Goal: Task Accomplishment & Management: Manage account settings

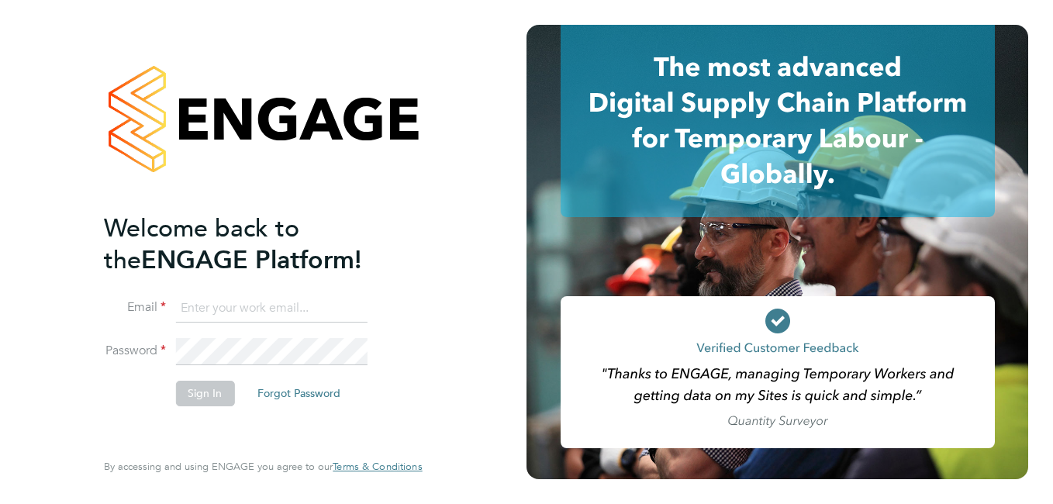
click at [204, 305] on input at bounding box center [270, 309] width 191 height 28
type input "[EMAIL_ADDRESS][DOMAIN_NAME]"
click at [194, 390] on button "Sign In" at bounding box center [204, 393] width 59 height 25
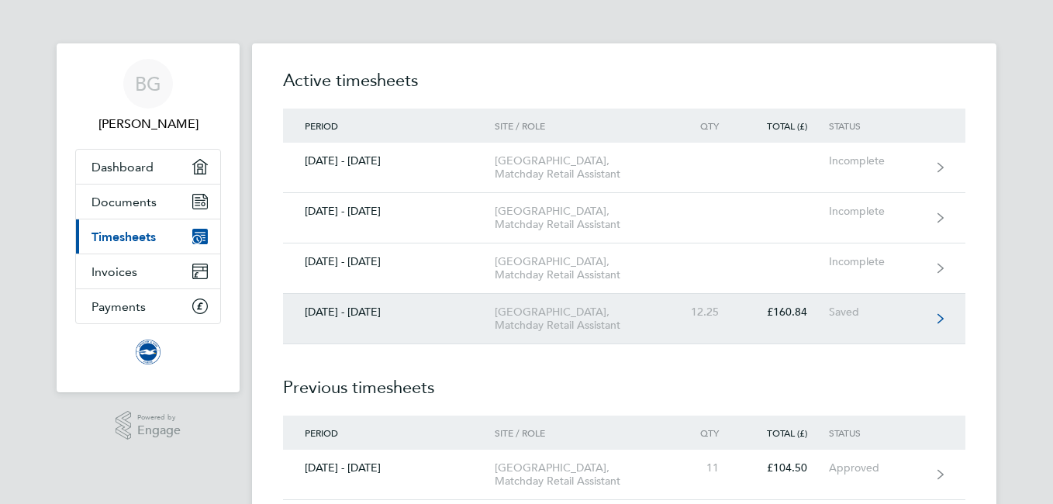
click at [688, 319] on div "12.25" at bounding box center [706, 311] width 68 height 13
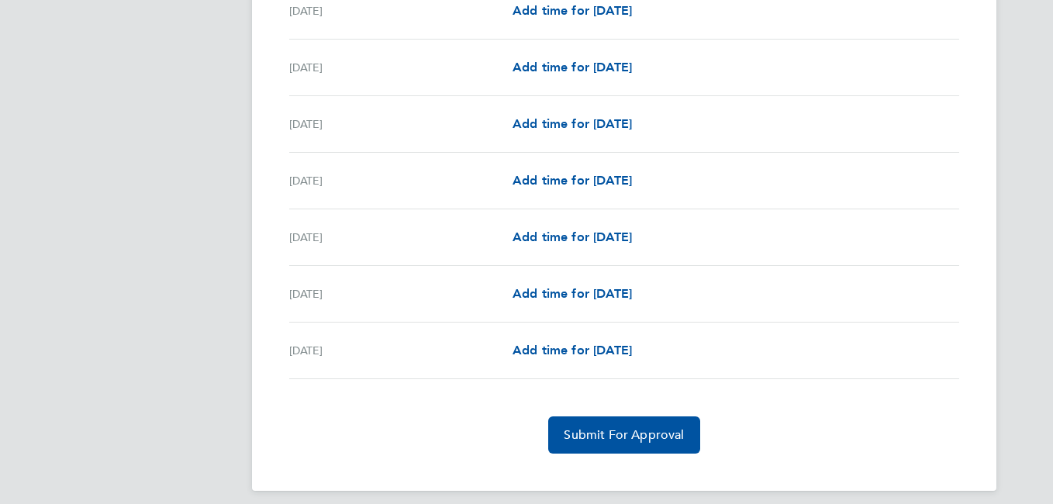
scroll to position [1812, 0]
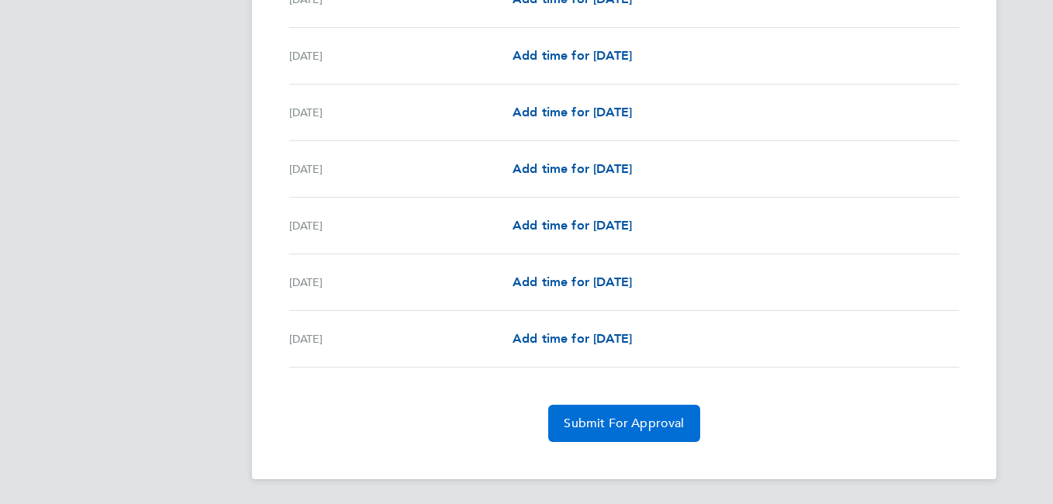
click at [671, 421] on span "Submit For Approval" at bounding box center [624, 424] width 120 height 16
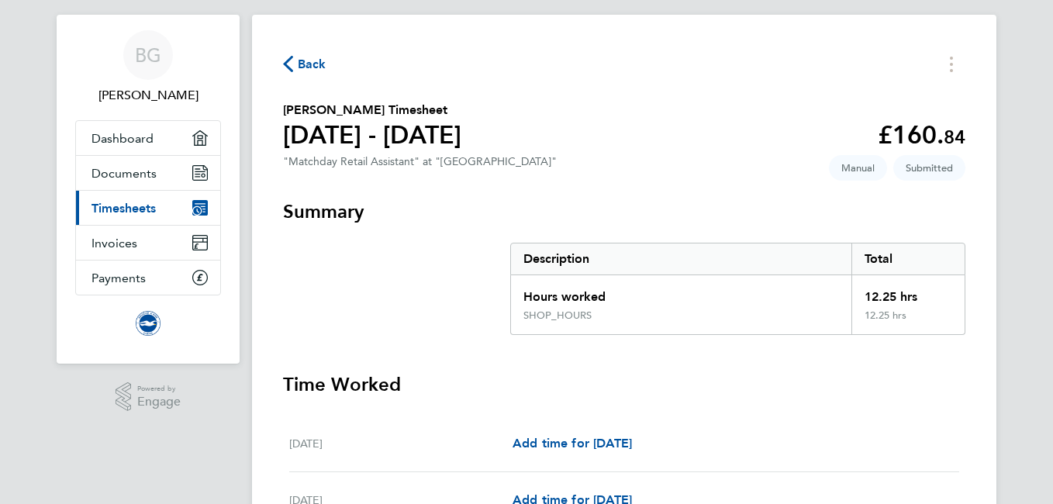
scroll to position [0, 0]
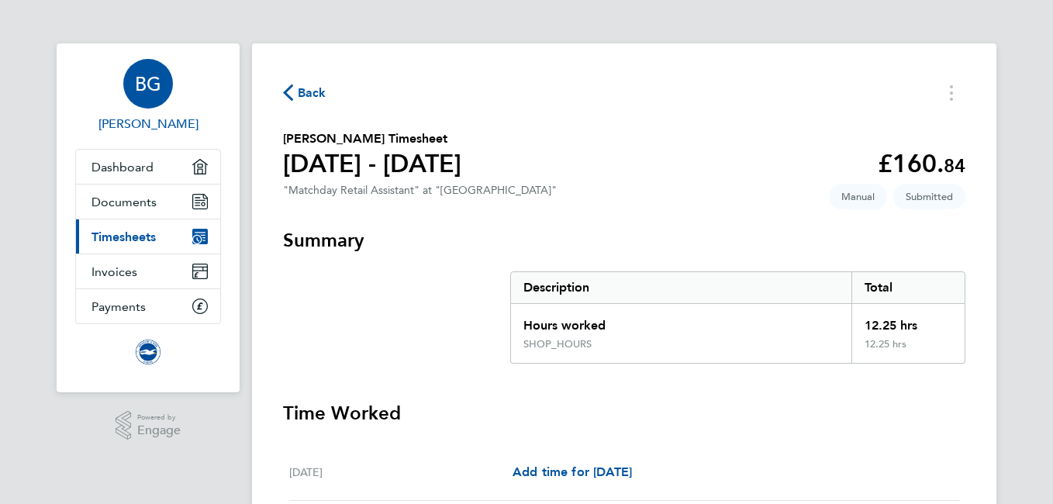
click at [141, 82] on span "BG" at bounding box center [148, 84] width 26 height 20
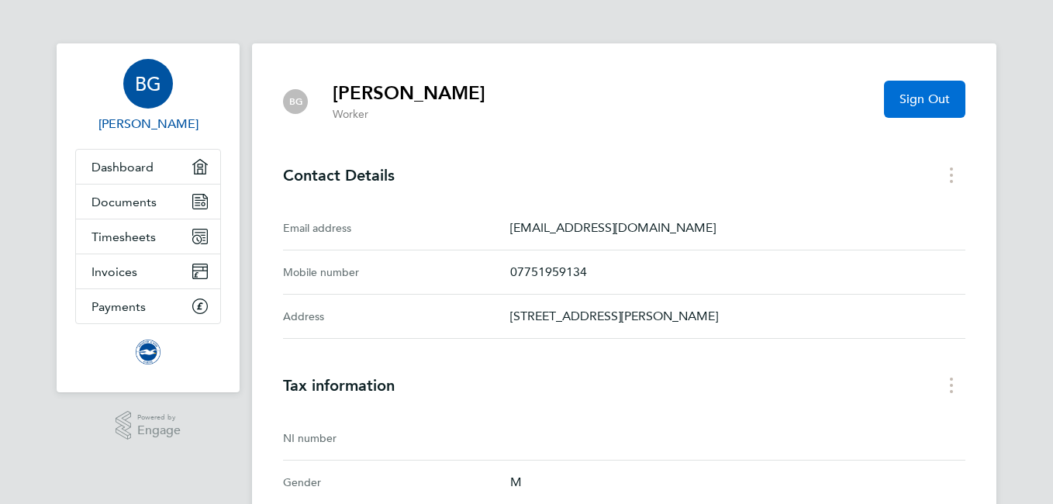
click at [943, 94] on span "Sign Out" at bounding box center [924, 99] width 50 height 16
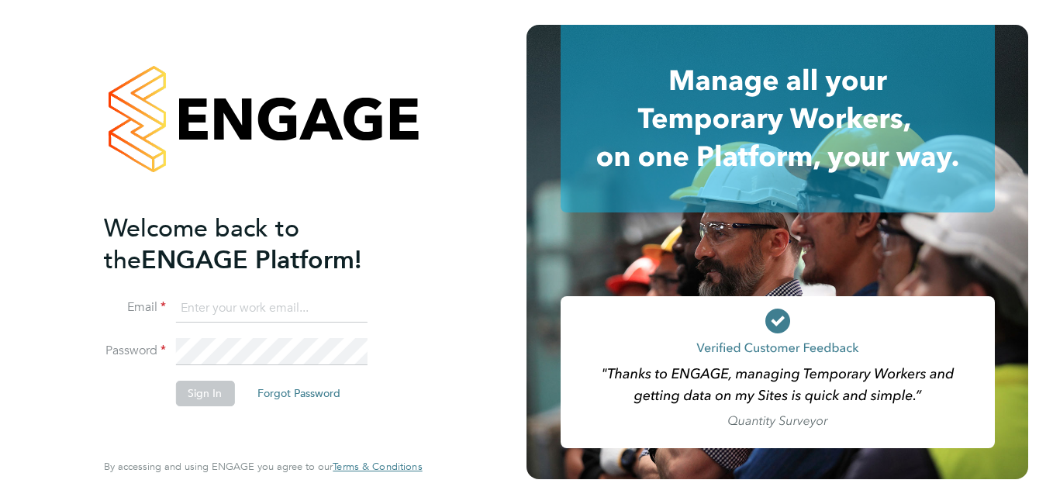
click at [247, 299] on input at bounding box center [270, 309] width 191 height 28
type input "[PERSON_NAME][EMAIL_ADDRESS][DOMAIN_NAME]"
click at [191, 391] on button "Sign In" at bounding box center [204, 393] width 59 height 25
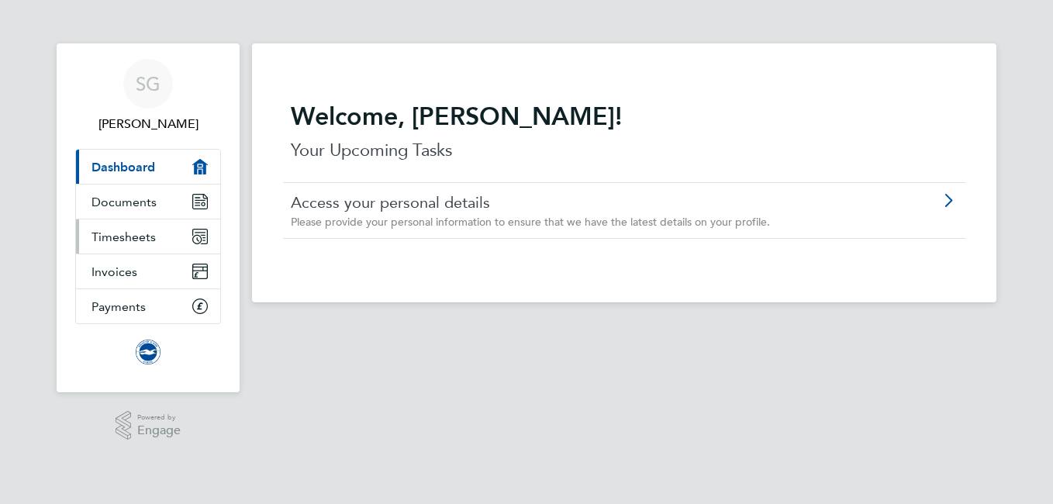
click at [137, 236] on span "Timesheets" at bounding box center [123, 236] width 64 height 15
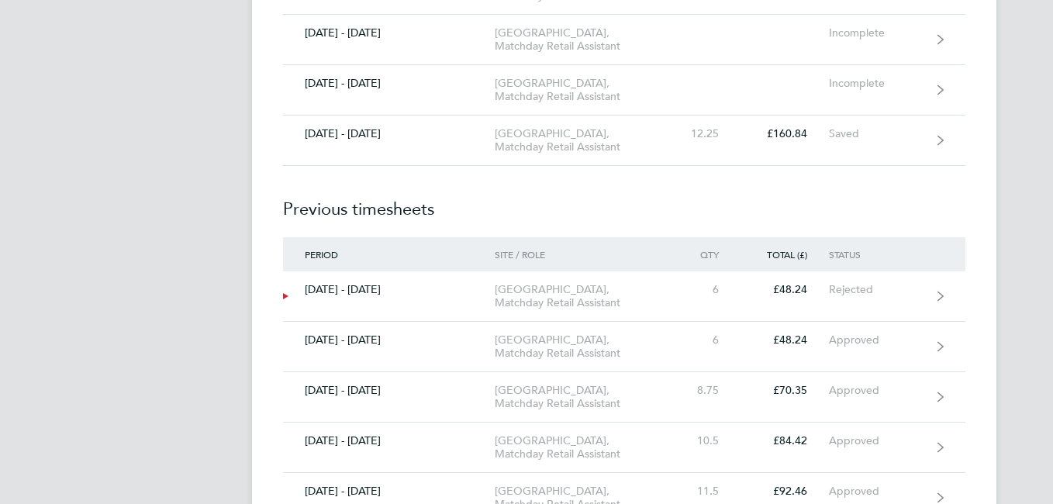
scroll to position [930, 0]
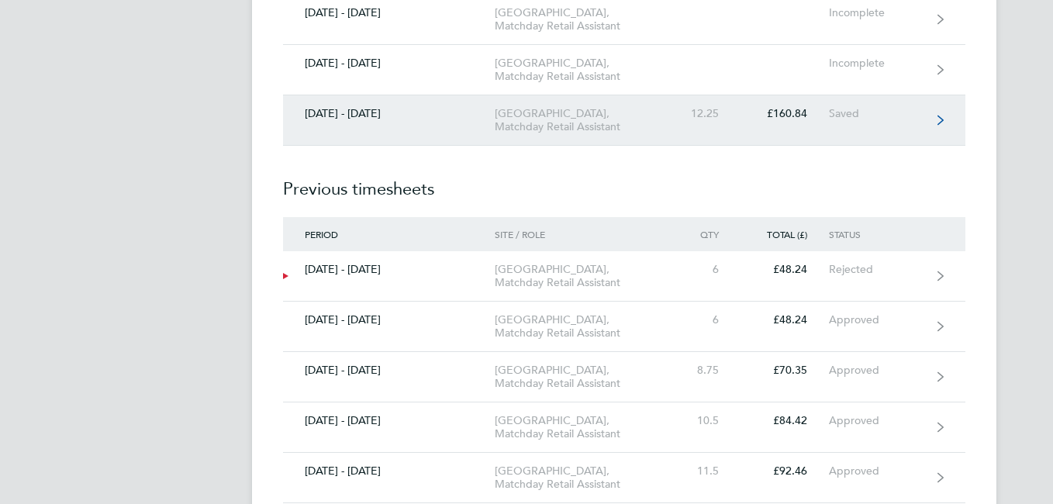
click at [594, 133] on div "[GEOGRAPHIC_DATA], Matchday Retail Assistant" at bounding box center [584, 120] width 178 height 26
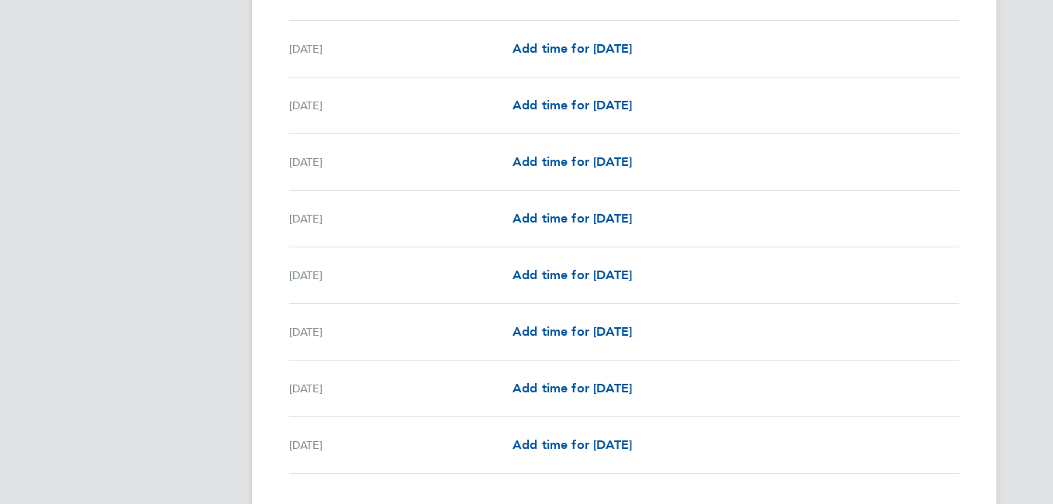
scroll to position [1812, 0]
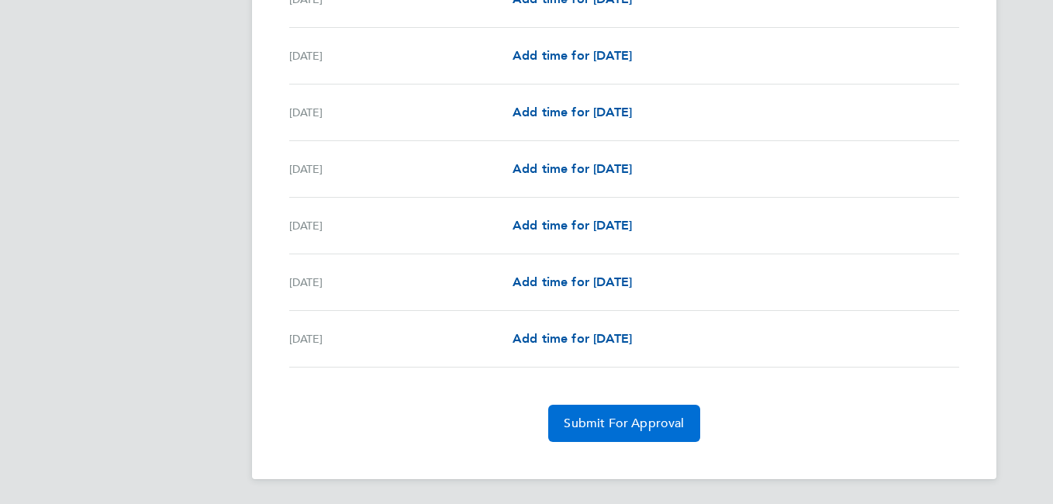
click at [643, 426] on span "Submit For Approval" at bounding box center [624, 424] width 120 height 16
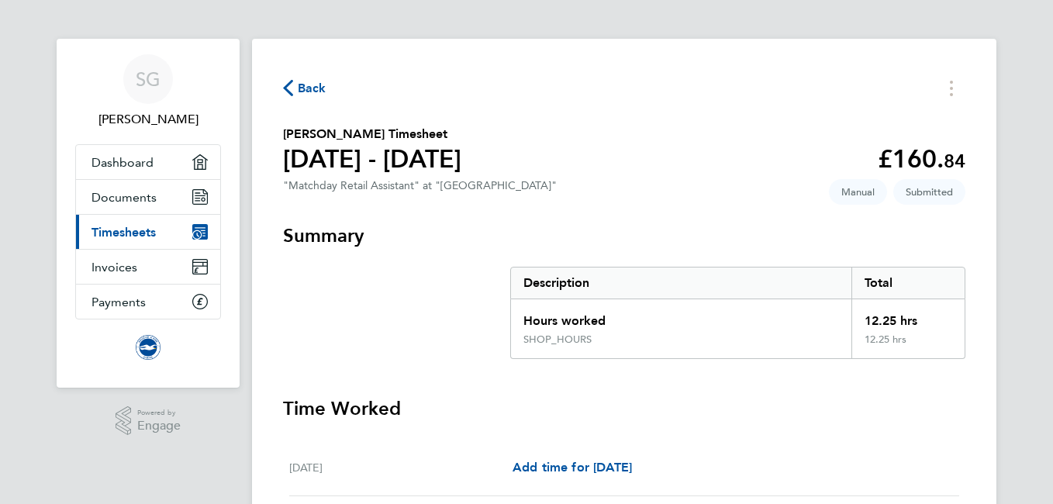
scroll to position [0, 0]
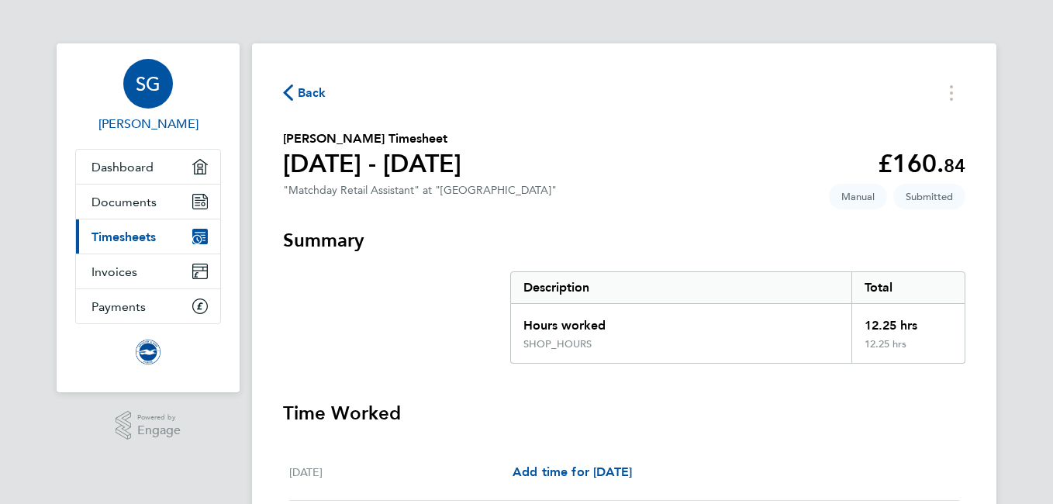
click at [142, 83] on span "SG" at bounding box center [148, 84] width 25 height 20
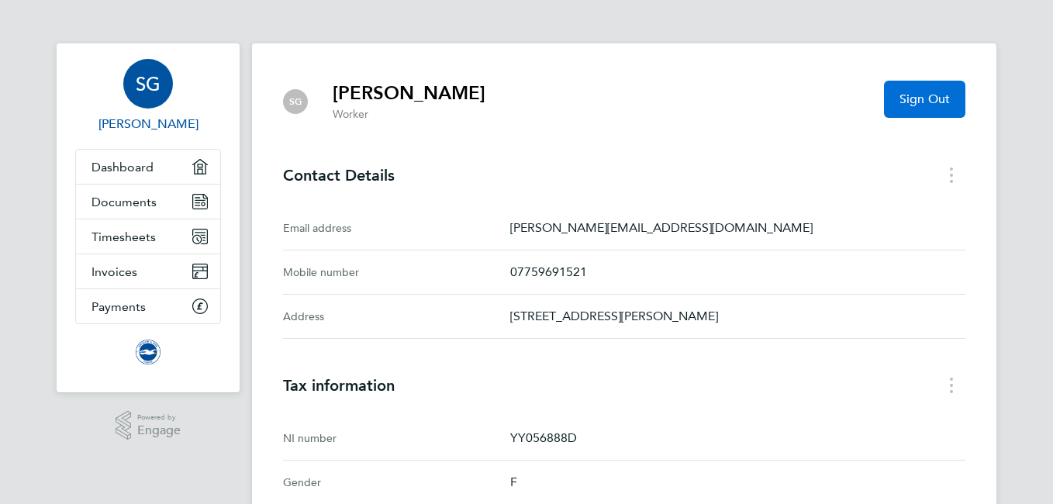
click at [941, 94] on span "Sign Out" at bounding box center [924, 99] width 50 height 16
